Goal: Task Accomplishment & Management: Manage account settings

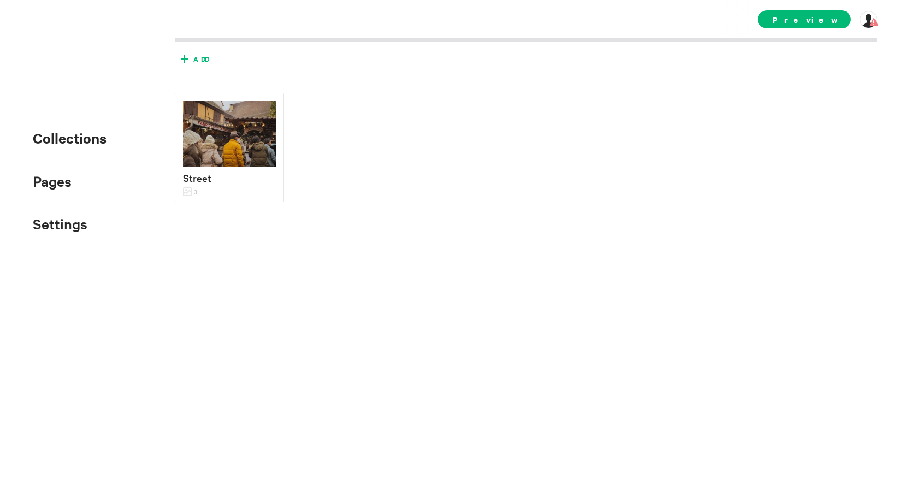
click at [190, 57] on icon at bounding box center [184, 58] width 17 height 17
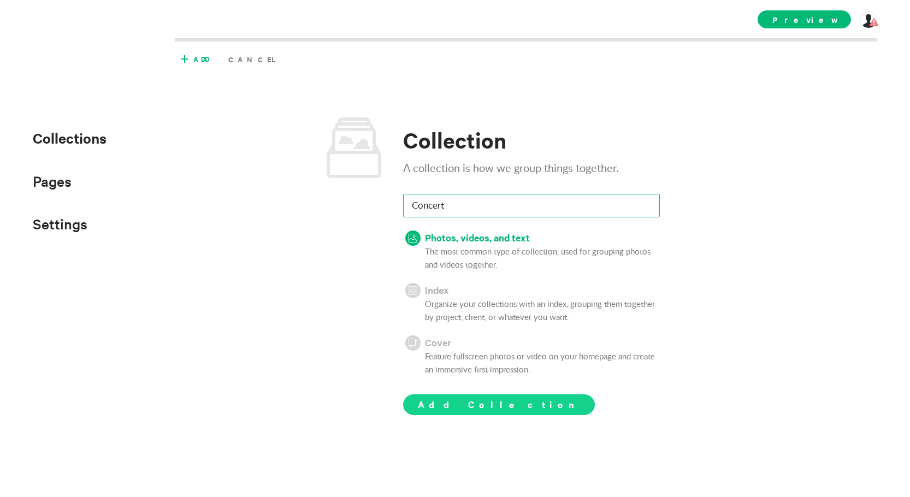
type input "Concert"
click at [414, 398] on button "Add Collection" at bounding box center [499, 404] width 192 height 21
click at [470, 210] on input "Concert" at bounding box center [531, 205] width 257 height 23
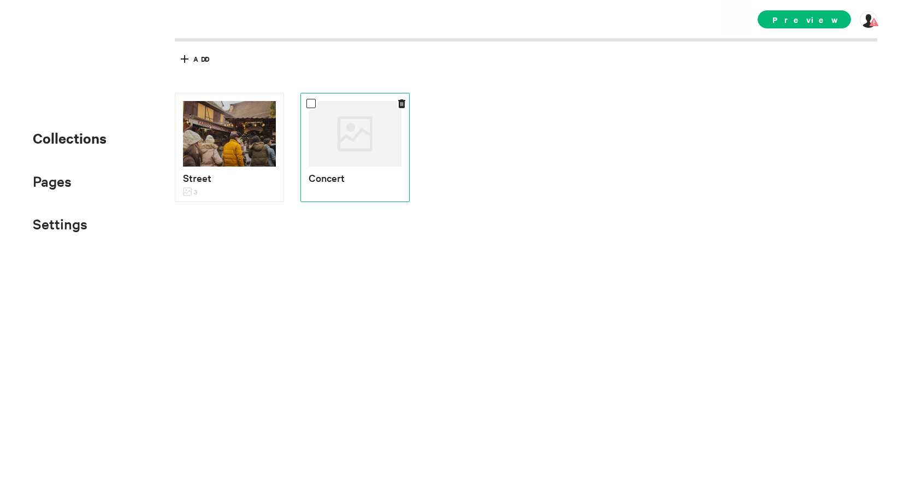
click at [364, 170] on p "Concert" at bounding box center [355, 178] width 93 height 16
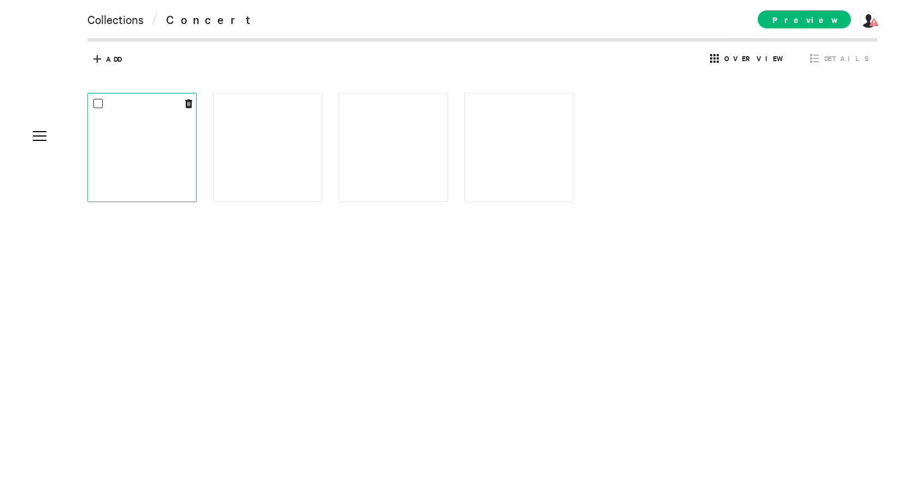
click at [167, 143] on img at bounding box center [142, 147] width 54 height 95
click at [139, 23] on link "Collections" at bounding box center [115, 18] width 56 height 15
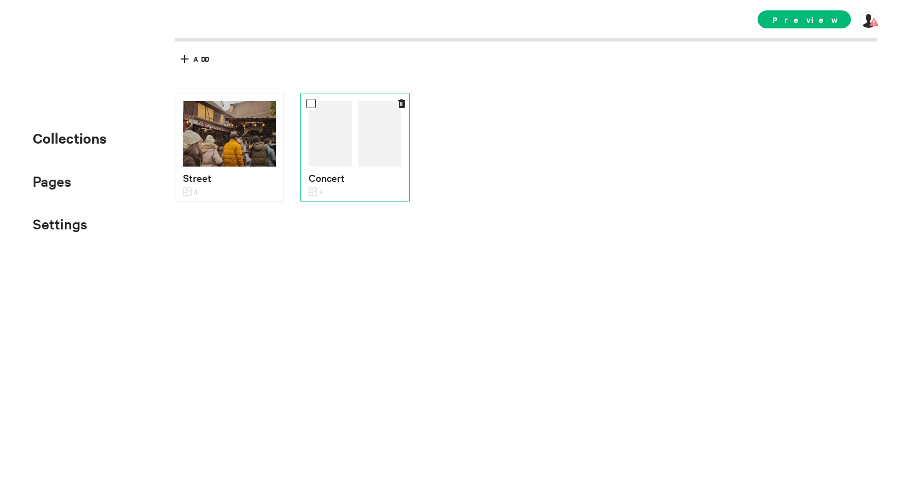
click at [331, 135] on img at bounding box center [331, 134] width 44 height 66
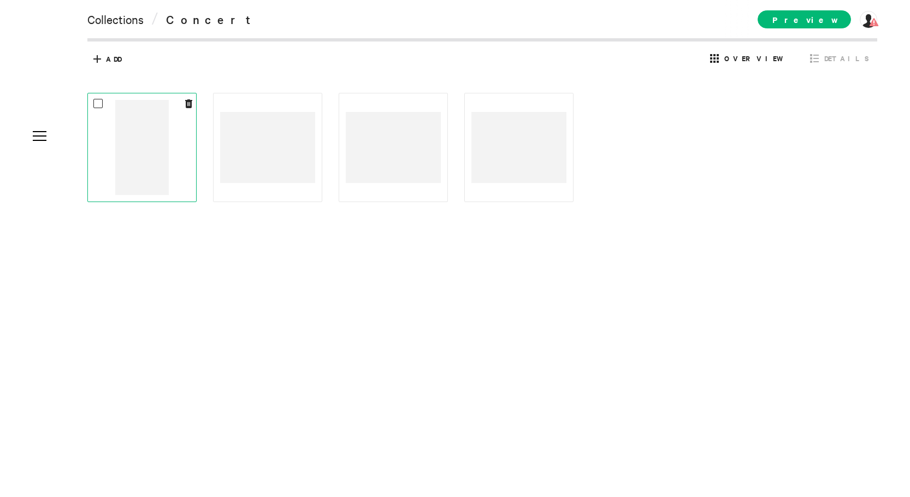
click at [182, 144] on div at bounding box center [142, 147] width 95 height 95
click at [802, 19] on span "Preview" at bounding box center [804, 19] width 93 height 18
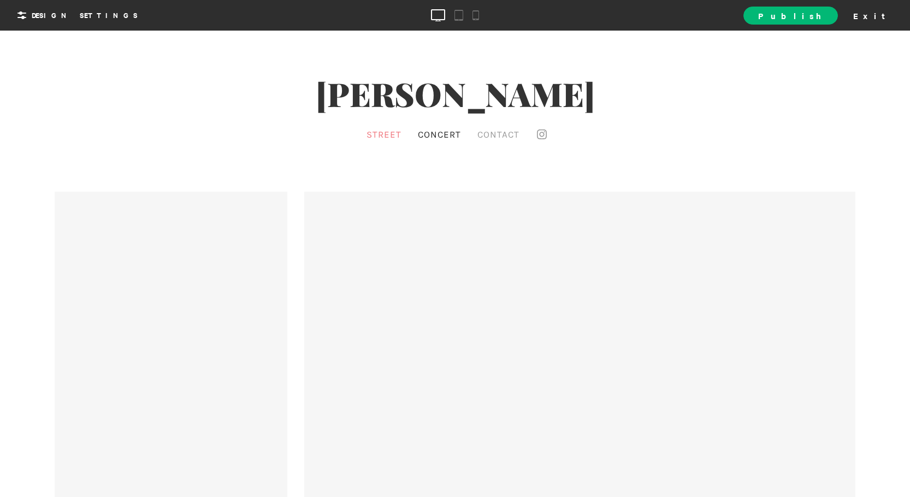
click at [390, 128] on link "Street" at bounding box center [384, 134] width 40 height 16
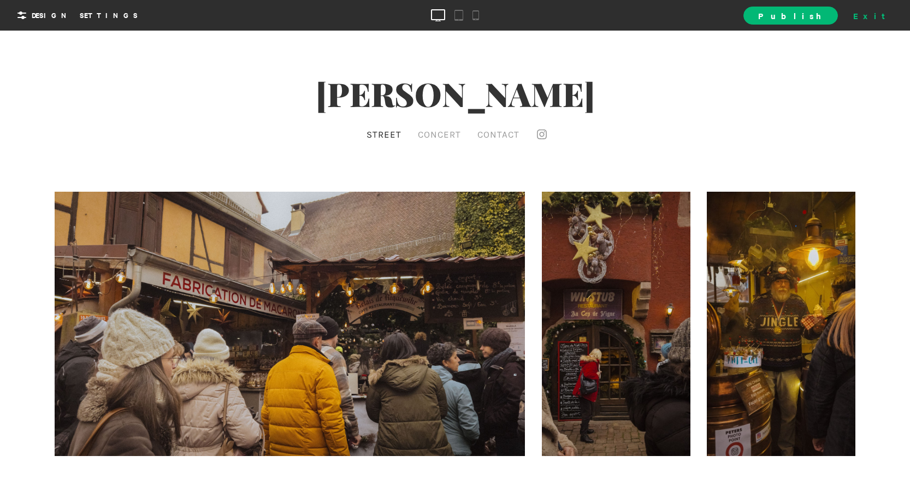
click at [880, 15] on div "Exit" at bounding box center [873, 15] width 48 height 16
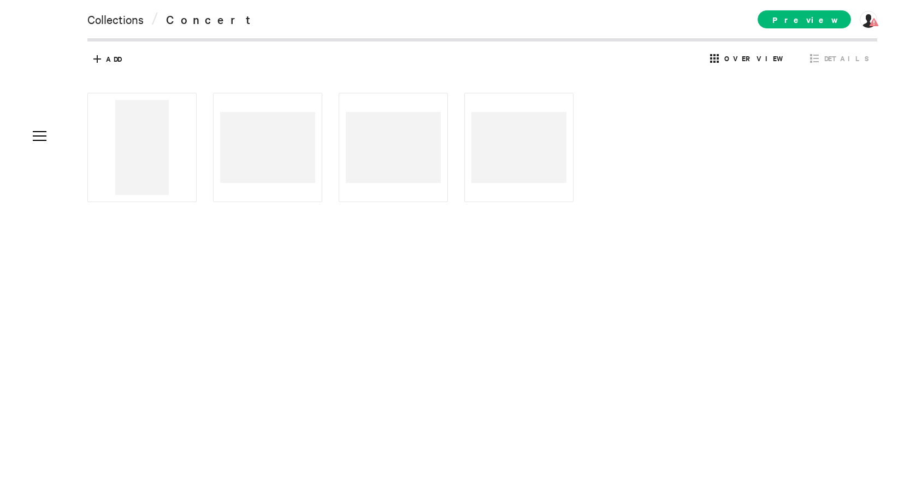
click at [733, 150] on div at bounding box center [490, 210] width 806 height 235
click at [478, 104] on span at bounding box center [474, 103] width 9 height 9
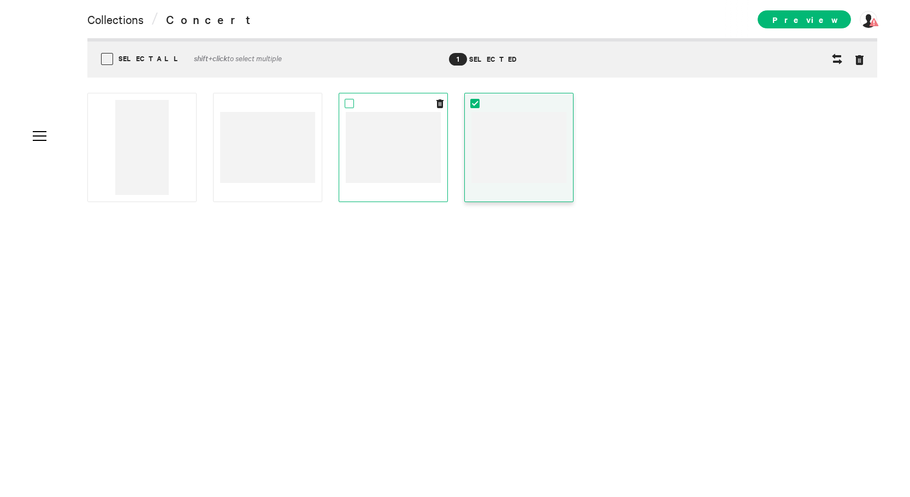
click at [347, 102] on span at bounding box center [349, 103] width 9 height 9
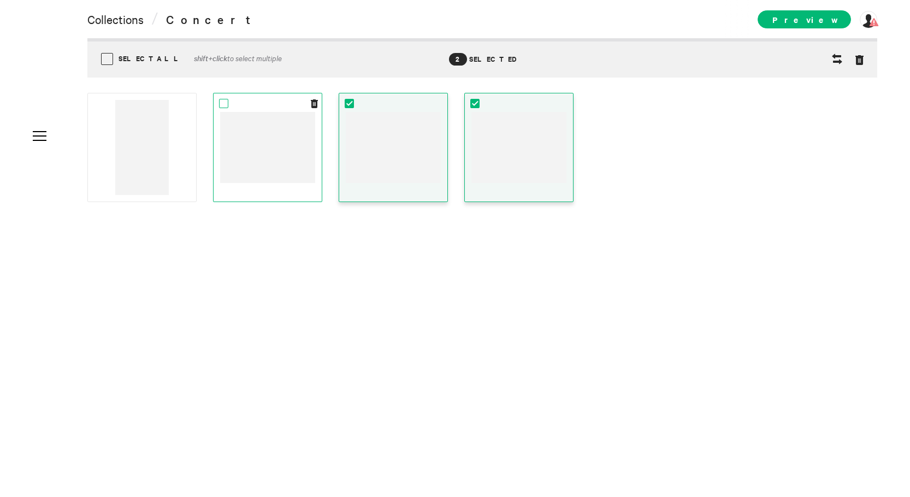
click at [221, 104] on span at bounding box center [223, 103] width 9 height 9
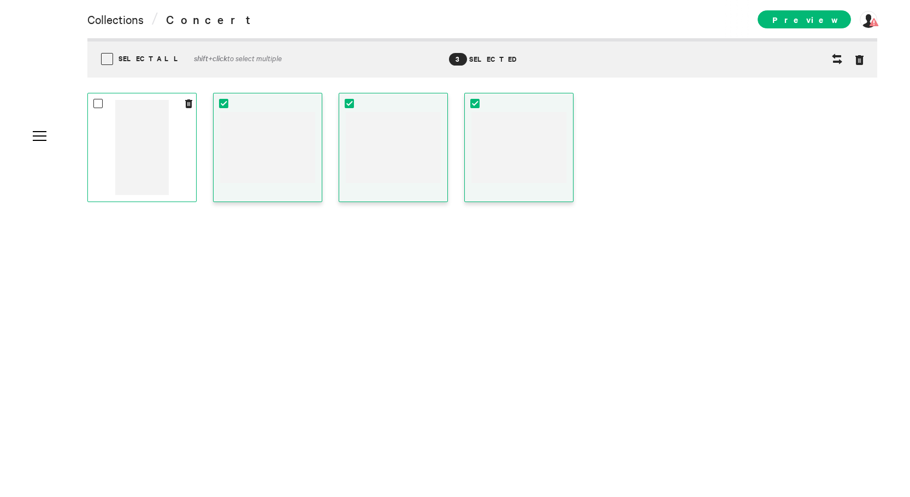
click at [159, 114] on img at bounding box center [142, 147] width 54 height 95
click at [98, 108] on span at bounding box center [97, 103] width 9 height 9
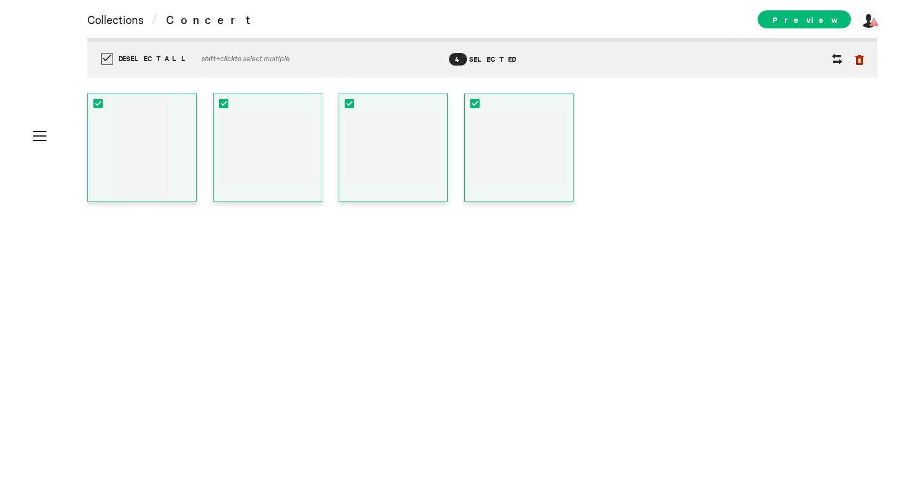
click at [863, 59] on icon at bounding box center [860, 60] width 8 height 10
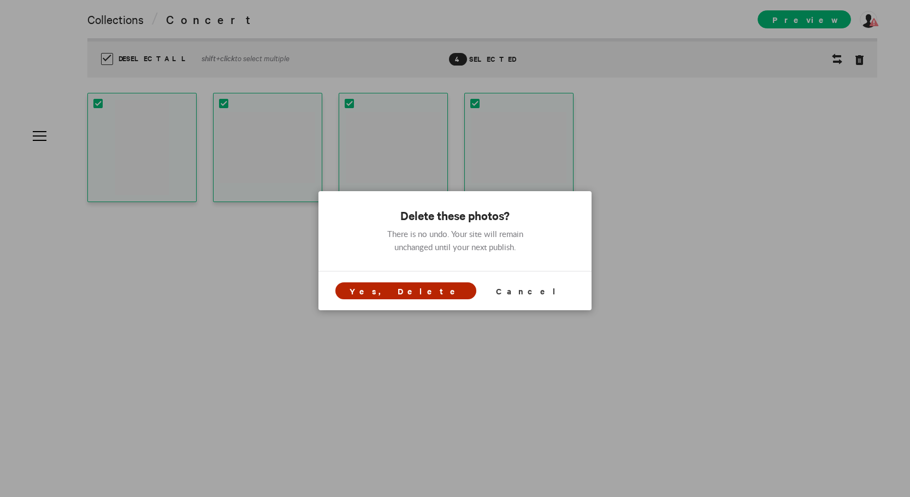
click at [446, 297] on span "Yes, Delete" at bounding box center [405, 290] width 141 height 17
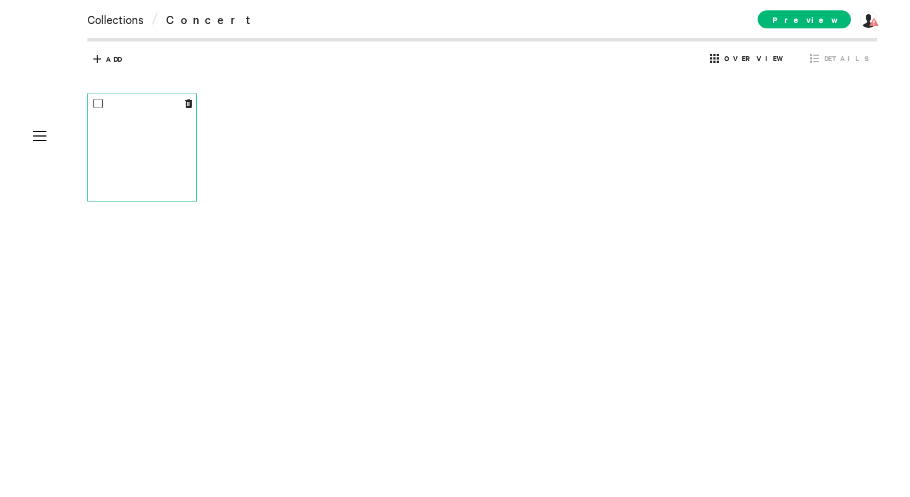
click at [168, 150] on img at bounding box center [142, 147] width 54 height 95
click at [190, 103] on icon at bounding box center [188, 103] width 7 height 9
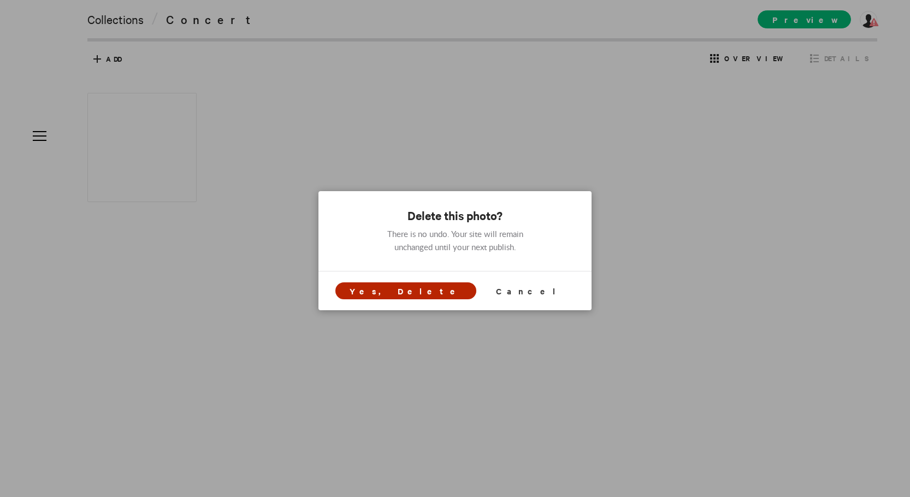
click at [440, 291] on span "Yes, Delete" at bounding box center [406, 290] width 113 height 11
